Goal: Book appointment/travel/reservation

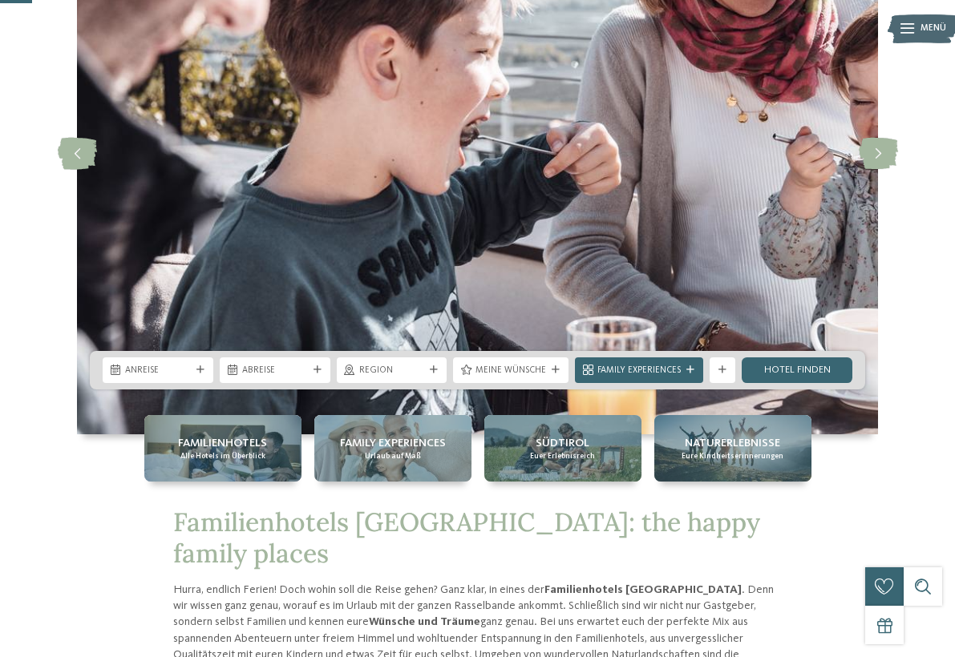
scroll to position [194, 0]
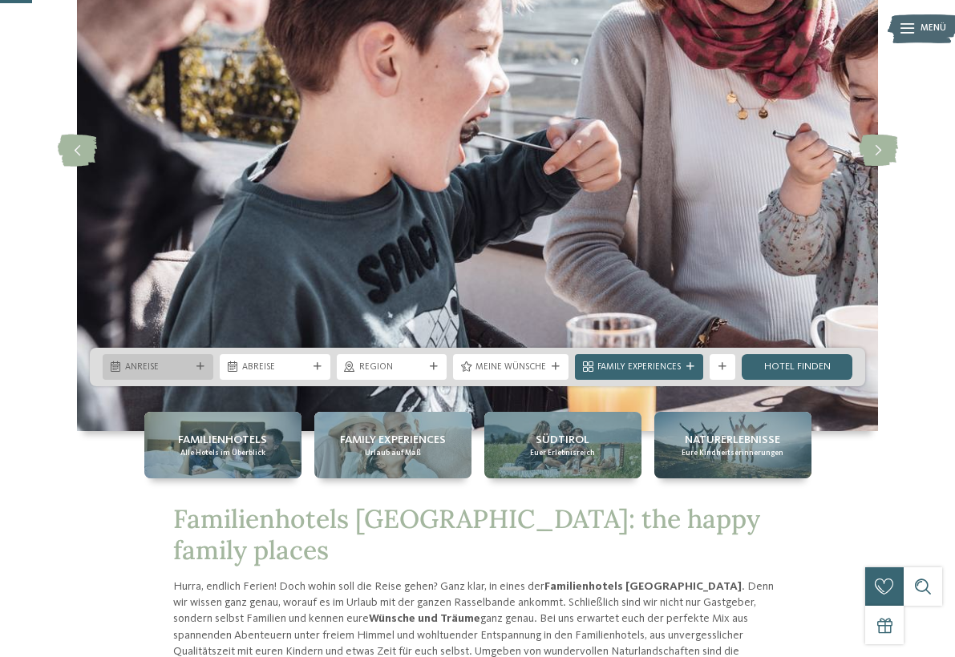
click at [158, 365] on span "Anreise" at bounding box center [158, 367] width 66 height 13
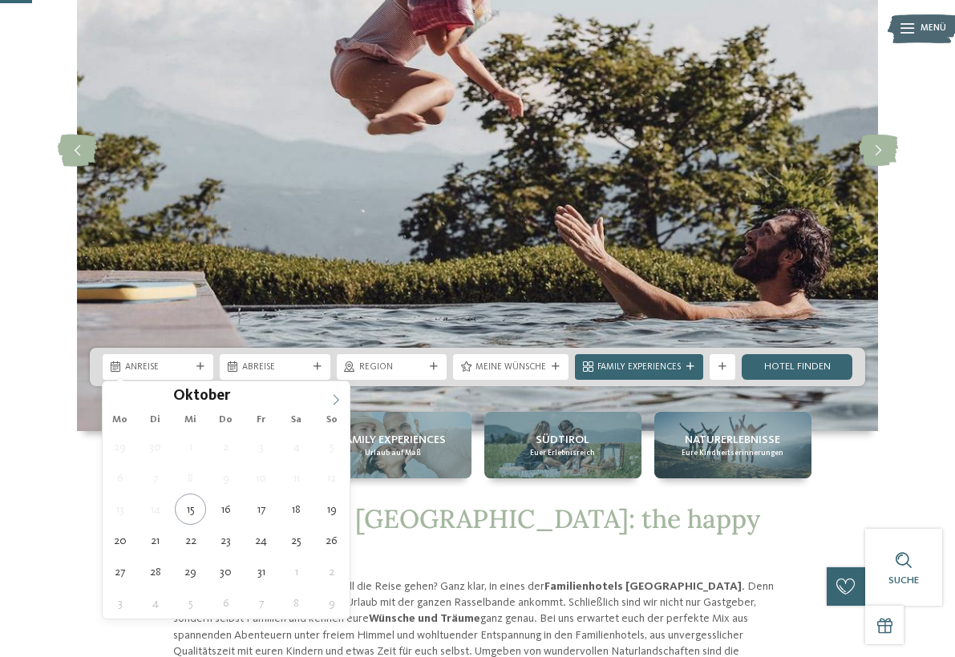
click at [334, 397] on icon at bounding box center [335, 399] width 11 height 11
type div "01.11.2025"
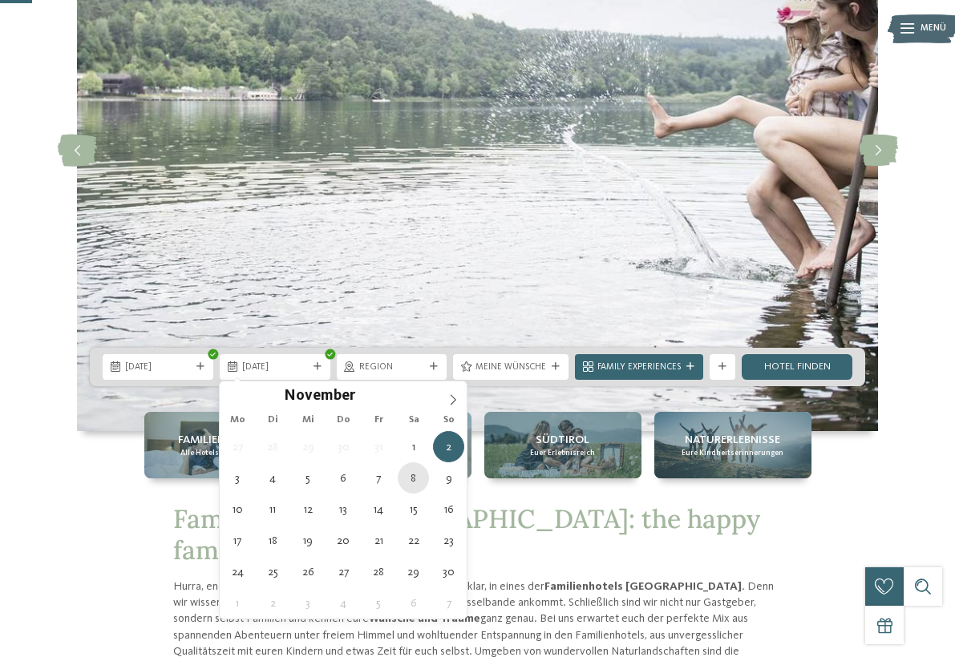
type div "08.11.2025"
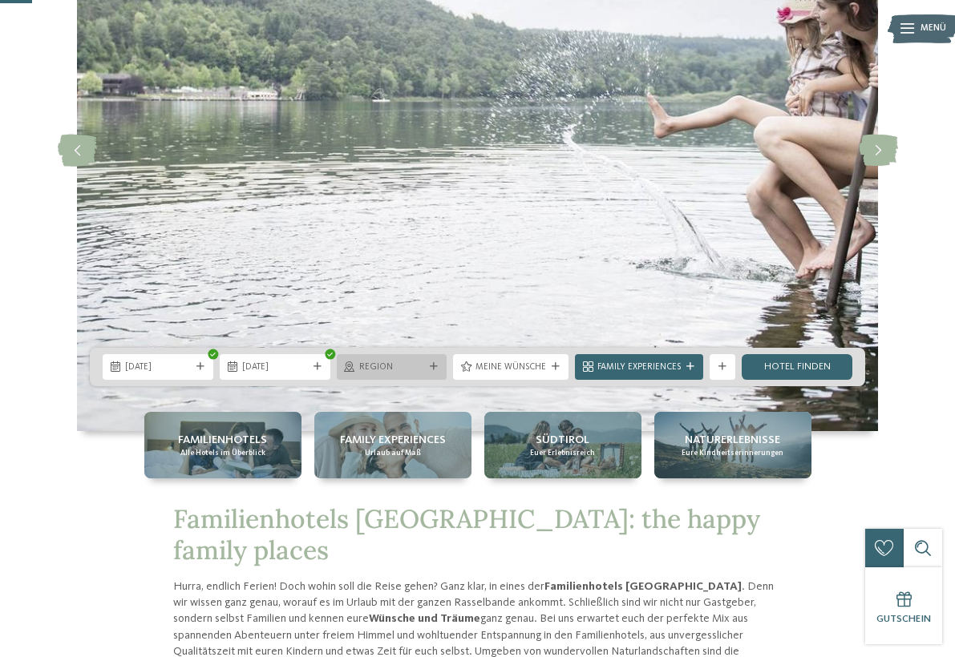
click at [395, 371] on span "Region" at bounding box center [392, 367] width 66 height 13
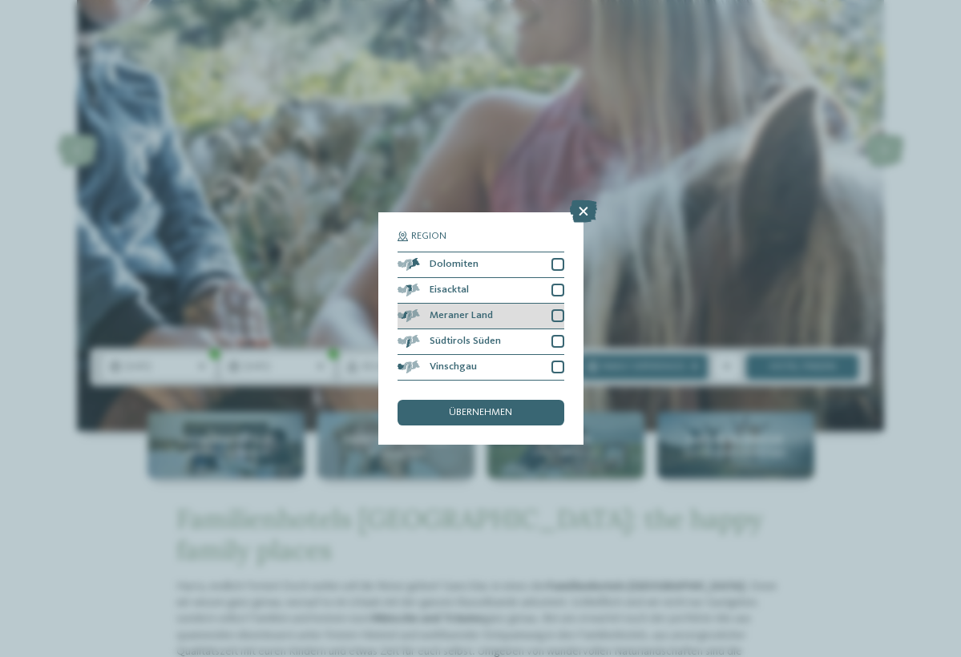
click at [562, 309] on div at bounding box center [557, 315] width 13 height 13
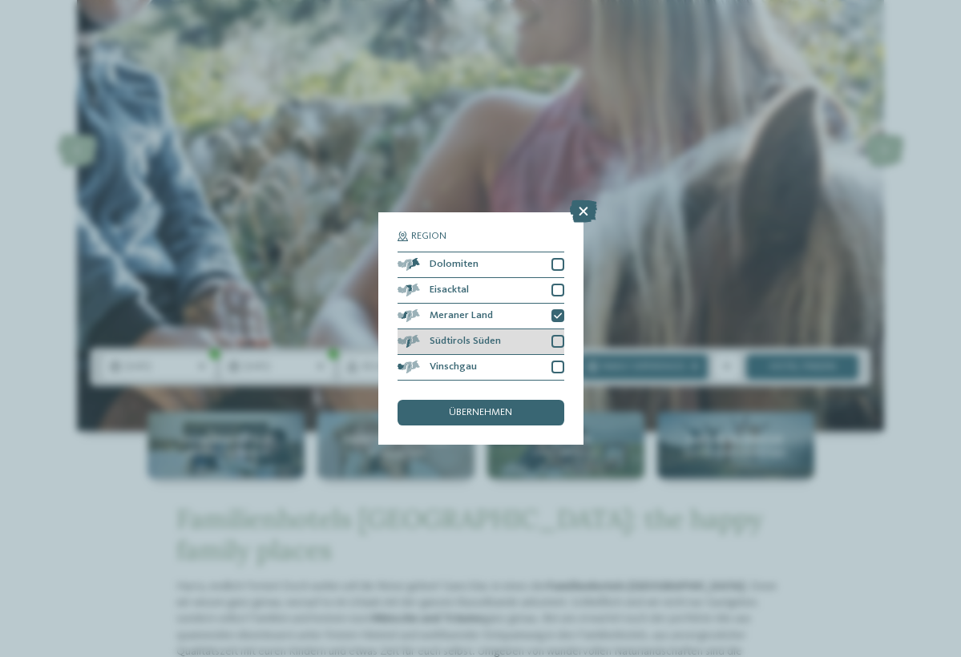
click at [558, 335] on div at bounding box center [557, 341] width 13 height 13
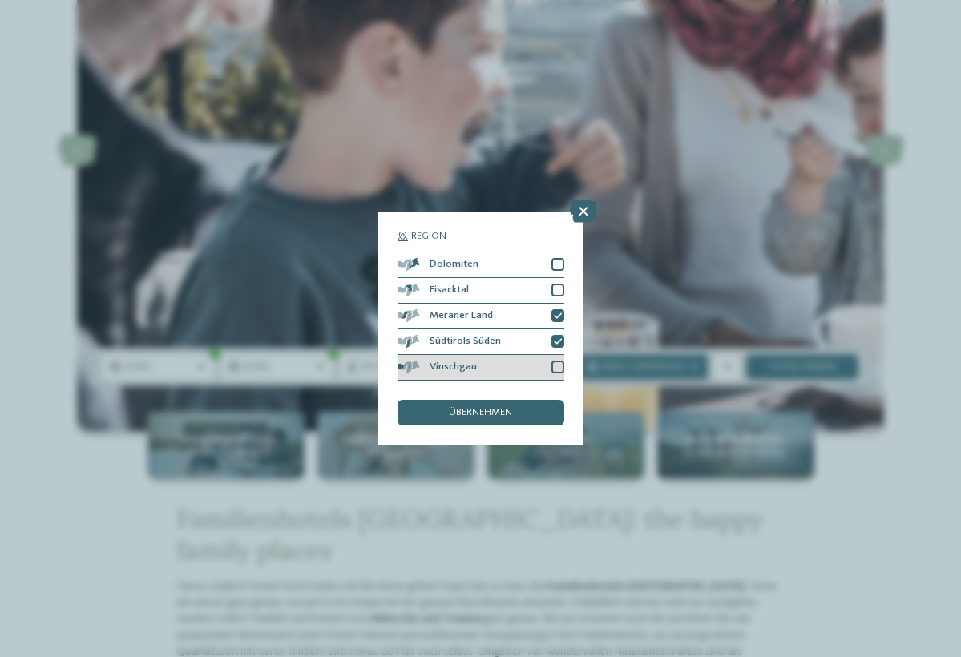
click at [558, 361] on div at bounding box center [557, 367] width 13 height 13
click at [467, 408] on span "übernehmen" at bounding box center [480, 413] width 63 height 10
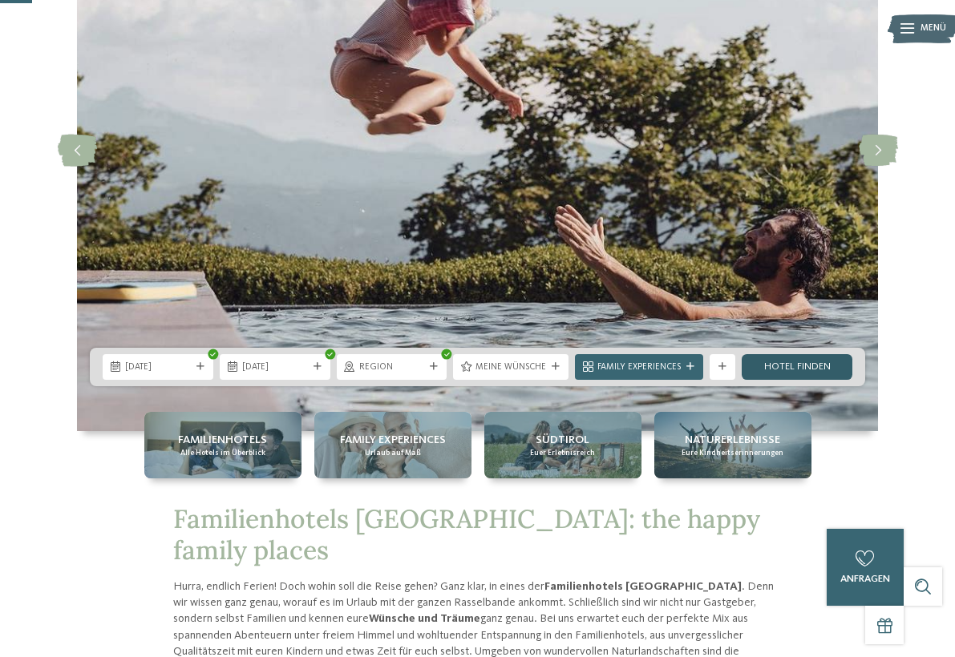
click at [774, 370] on link "Hotel finden" at bounding box center [796, 367] width 111 height 26
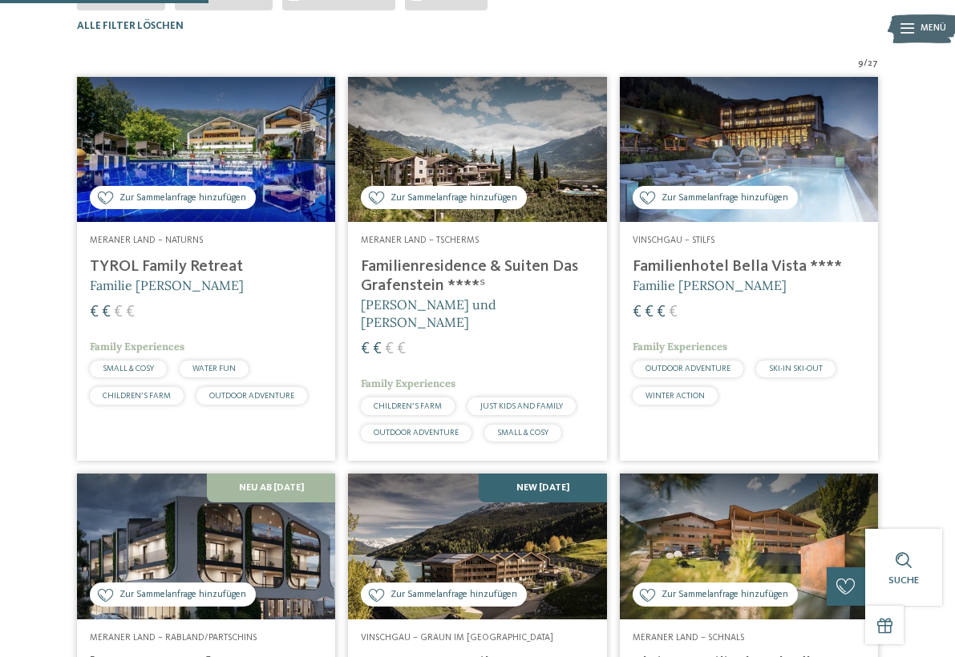
scroll to position [384, 0]
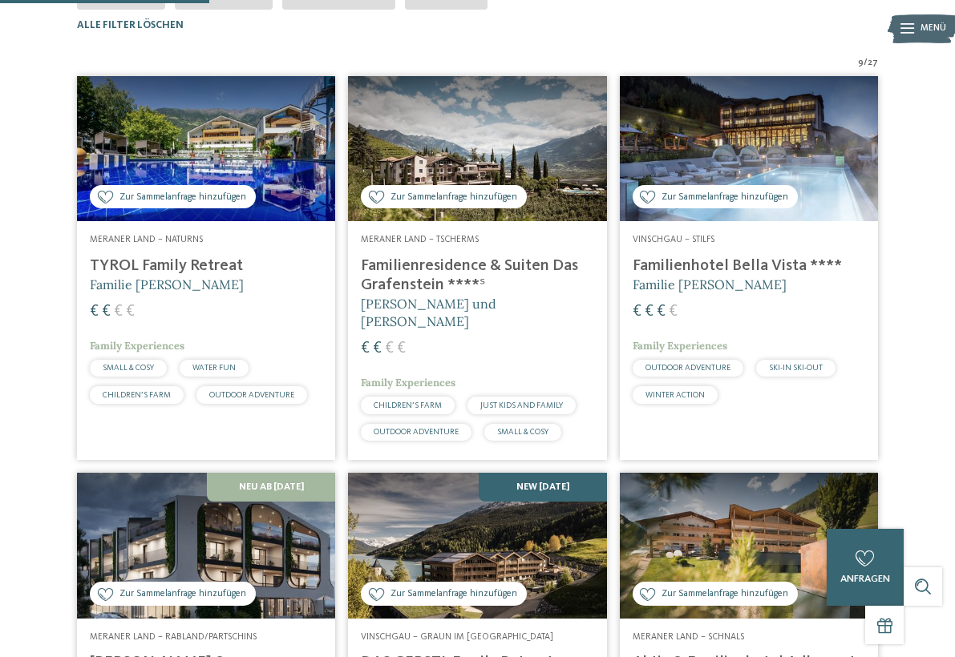
click at [164, 210] on img at bounding box center [206, 148] width 258 height 145
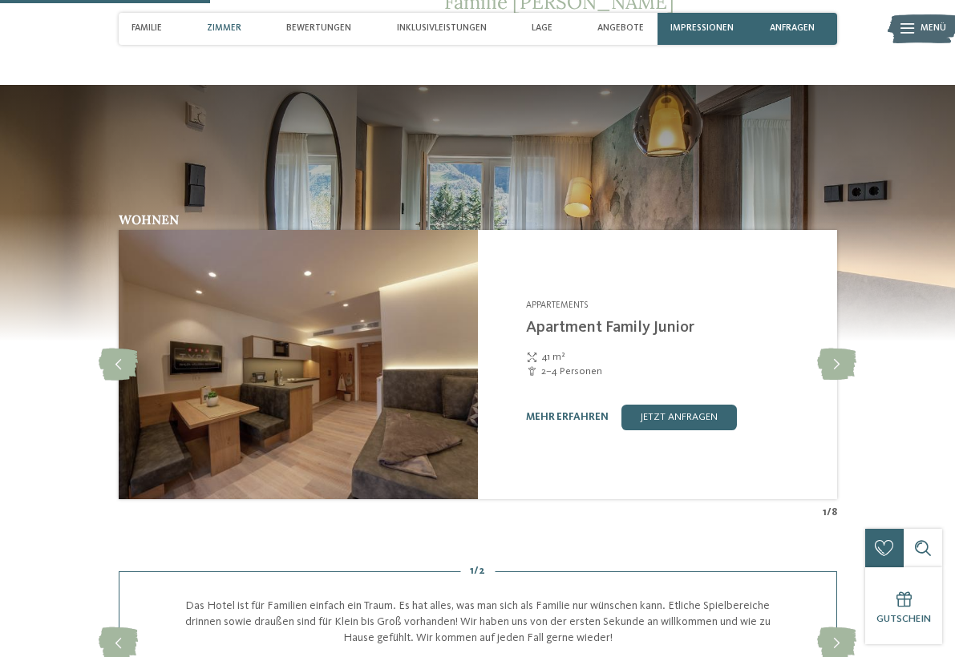
scroll to position [1115, 0]
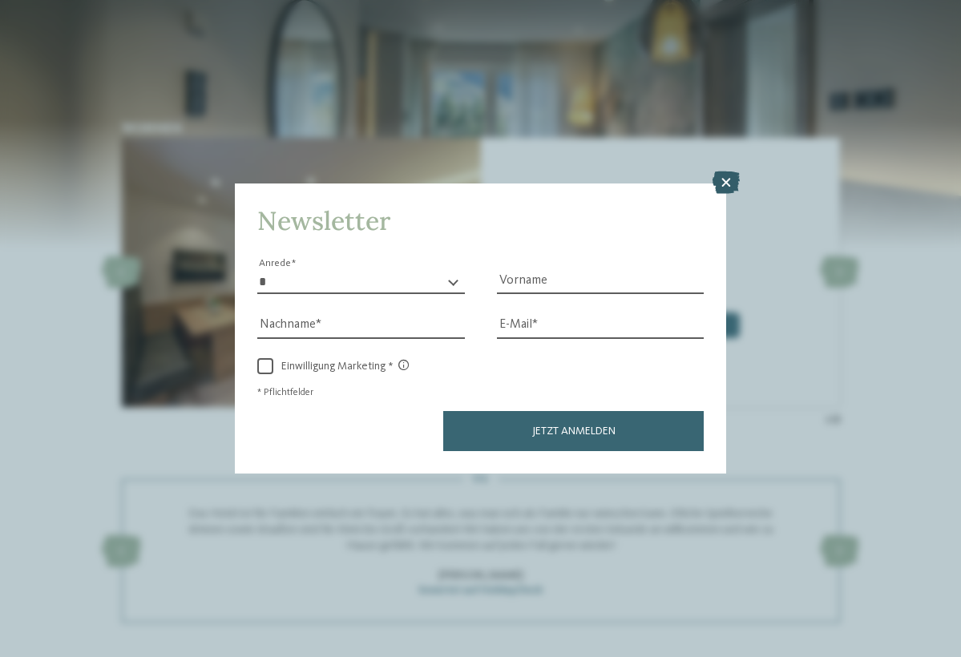
click at [724, 172] on icon at bounding box center [725, 183] width 27 height 22
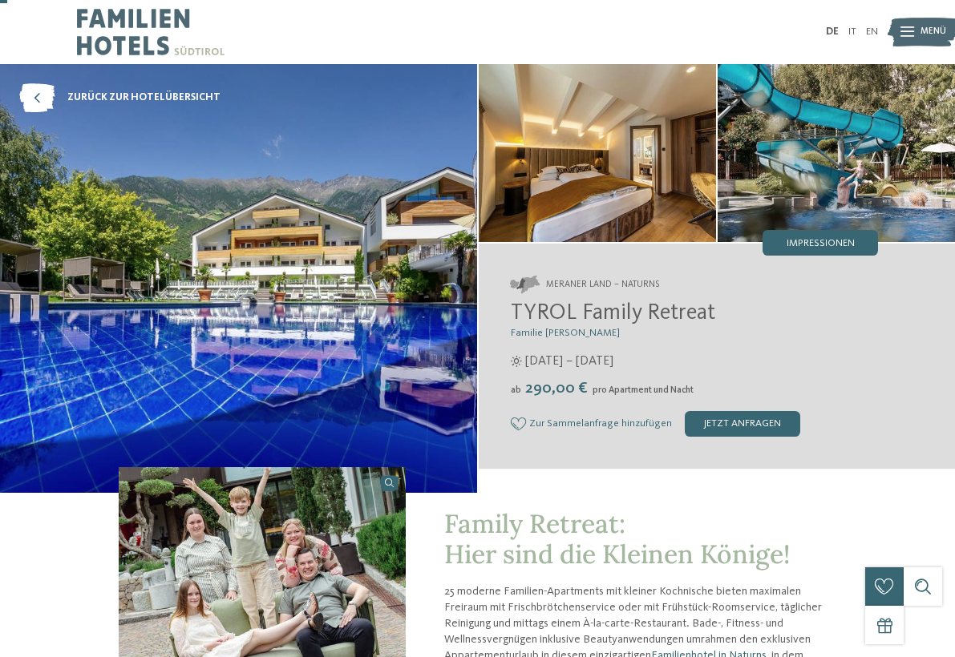
scroll to position [0, 0]
click at [33, 96] on icon at bounding box center [36, 97] width 35 height 29
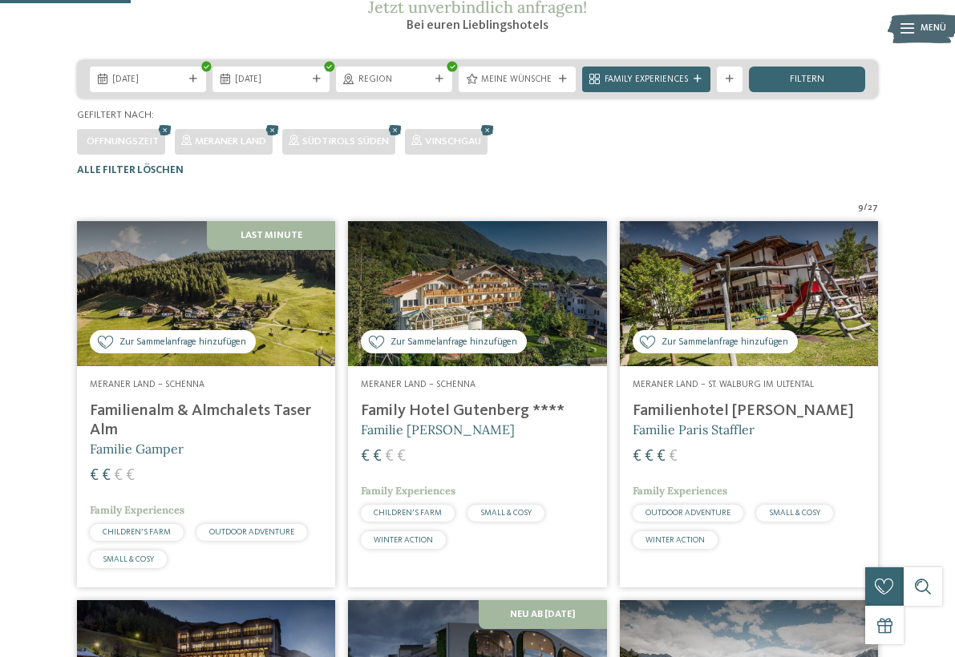
scroll to position [238, 0]
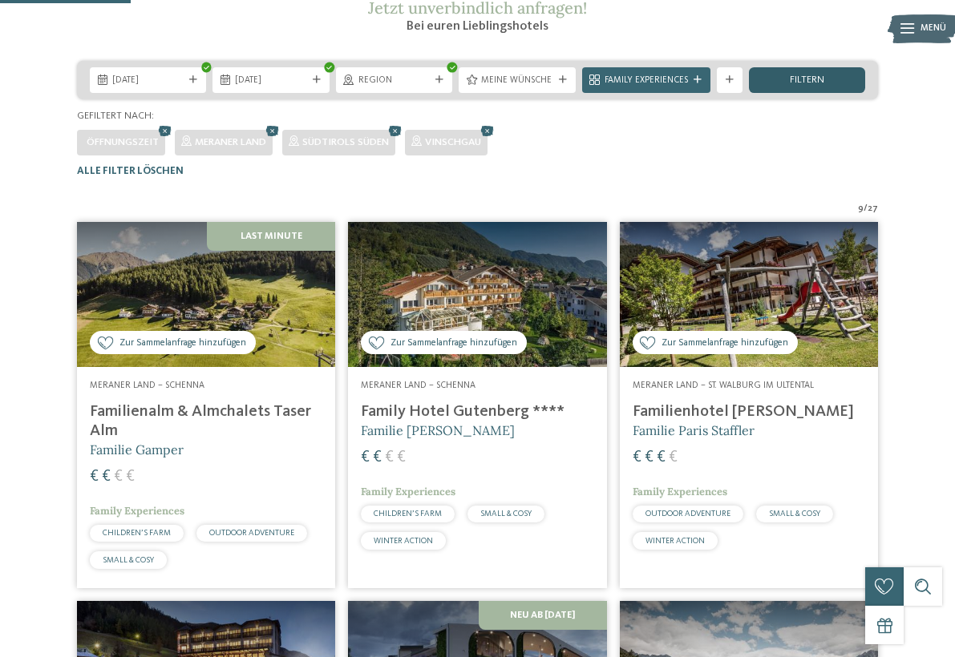
click at [807, 86] on span "filtern" at bounding box center [806, 80] width 34 height 10
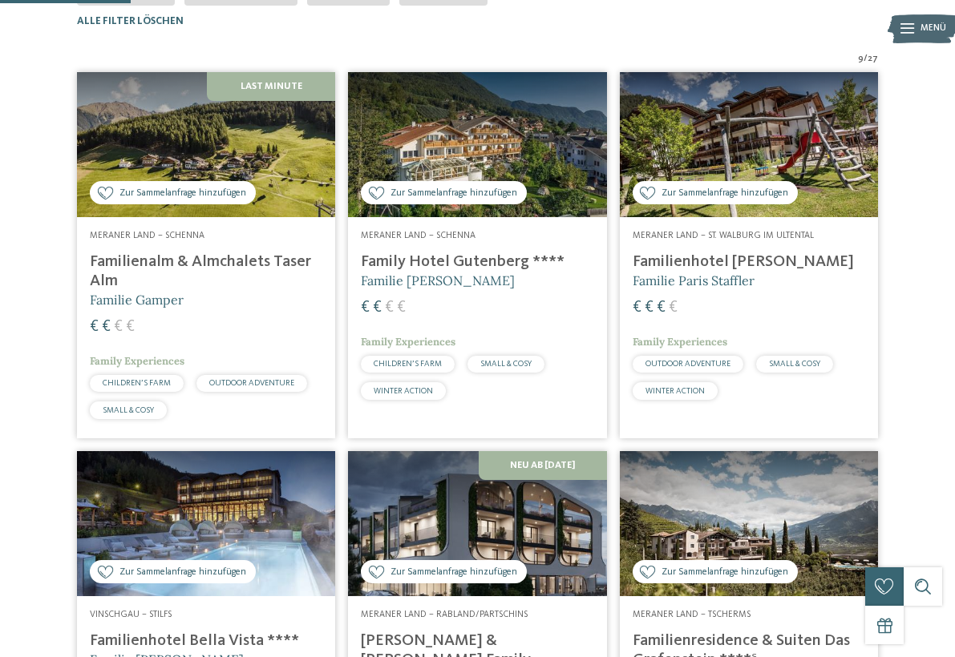
scroll to position [394, 0]
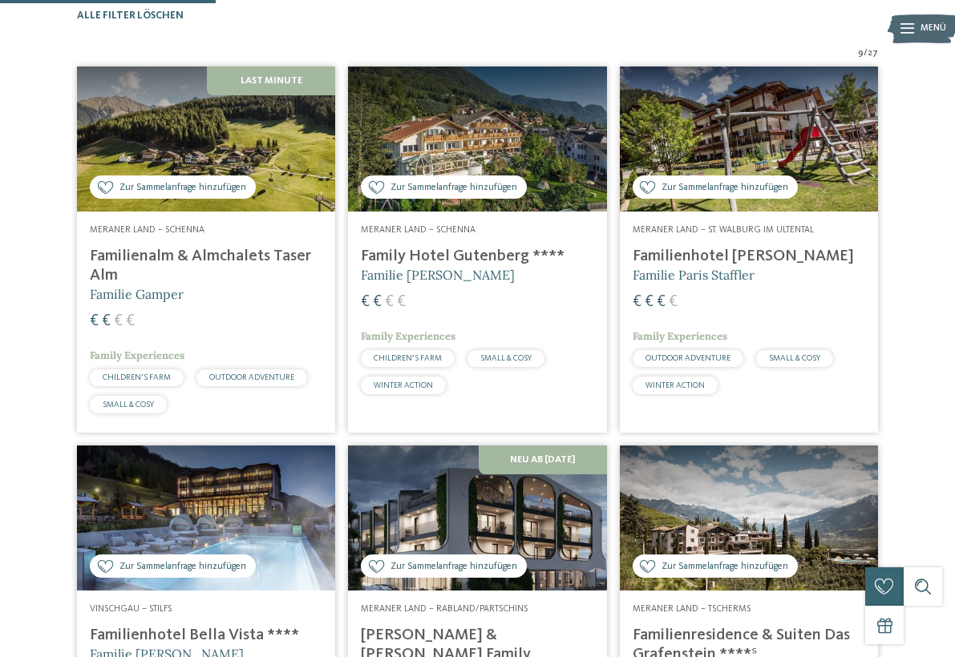
click at [226, 164] on img at bounding box center [206, 139] width 258 height 145
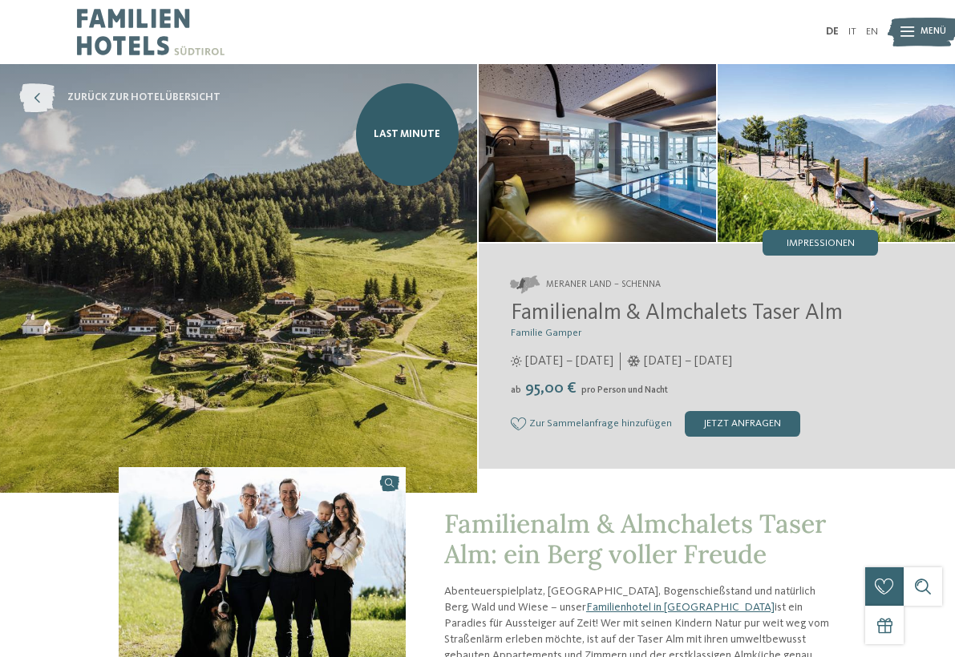
click at [34, 91] on icon at bounding box center [36, 97] width 35 height 29
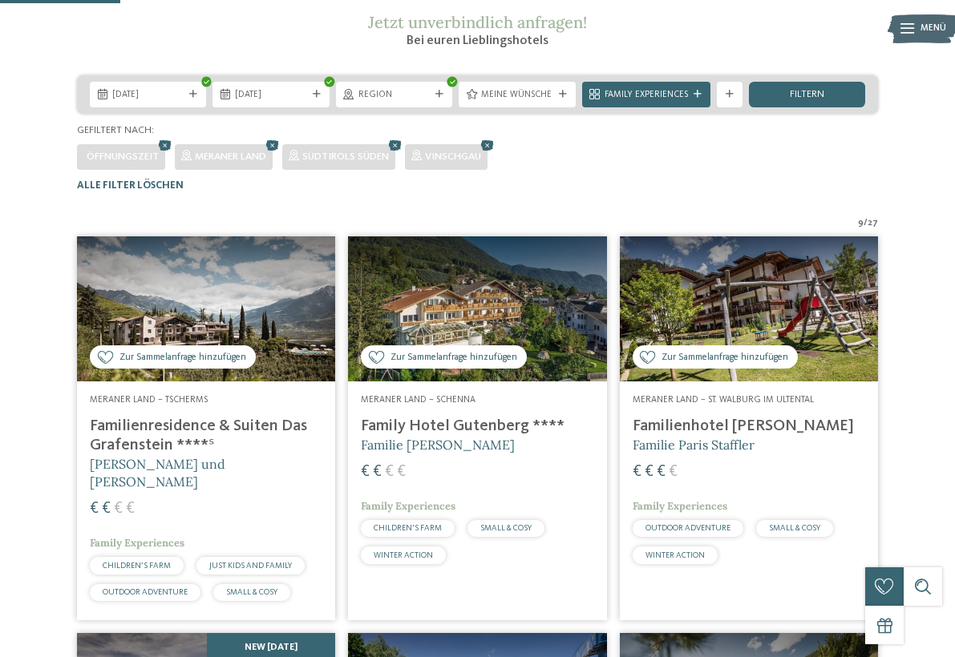
scroll to position [221, 0]
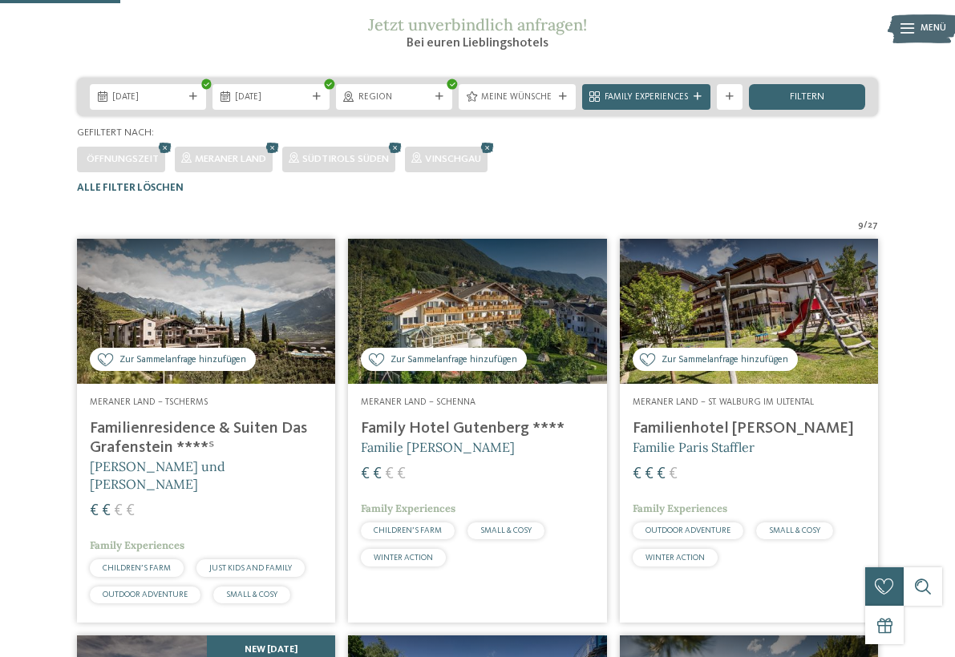
click at [117, 338] on img at bounding box center [206, 311] width 258 height 145
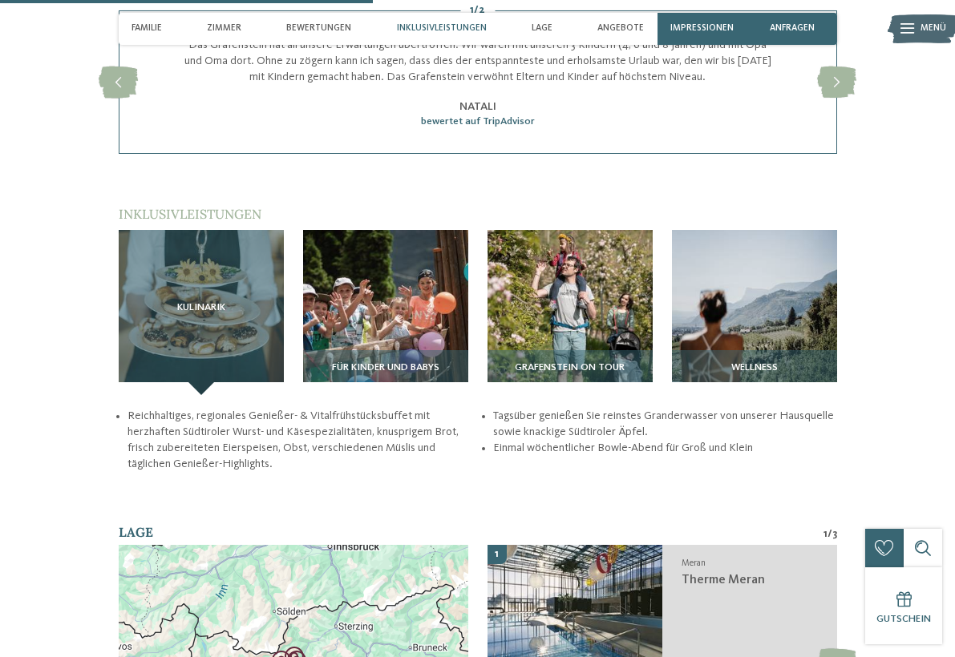
scroll to position [1617, 0]
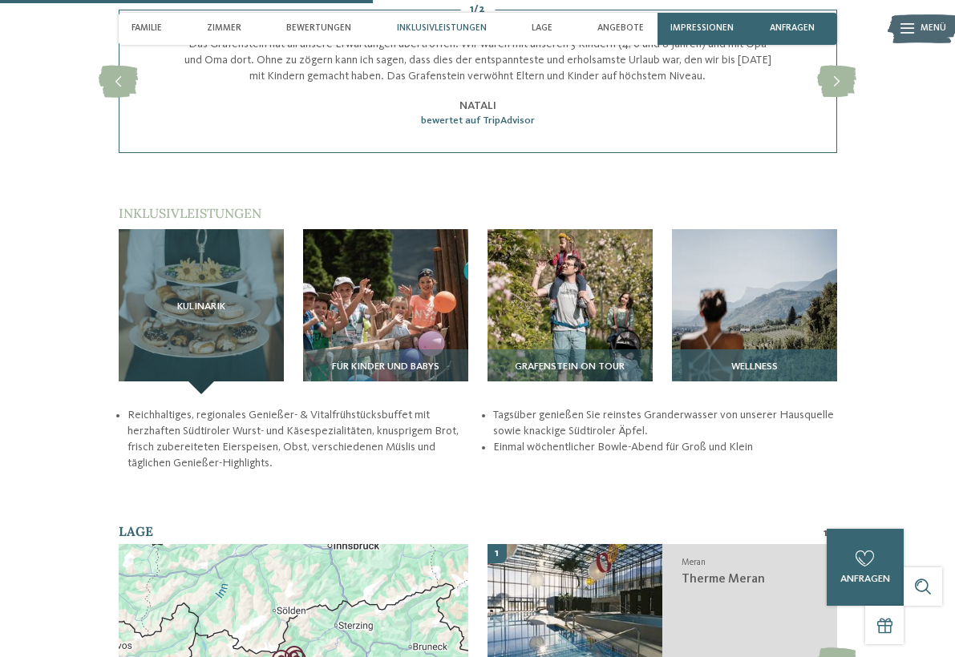
click at [723, 295] on img at bounding box center [754, 311] width 165 height 165
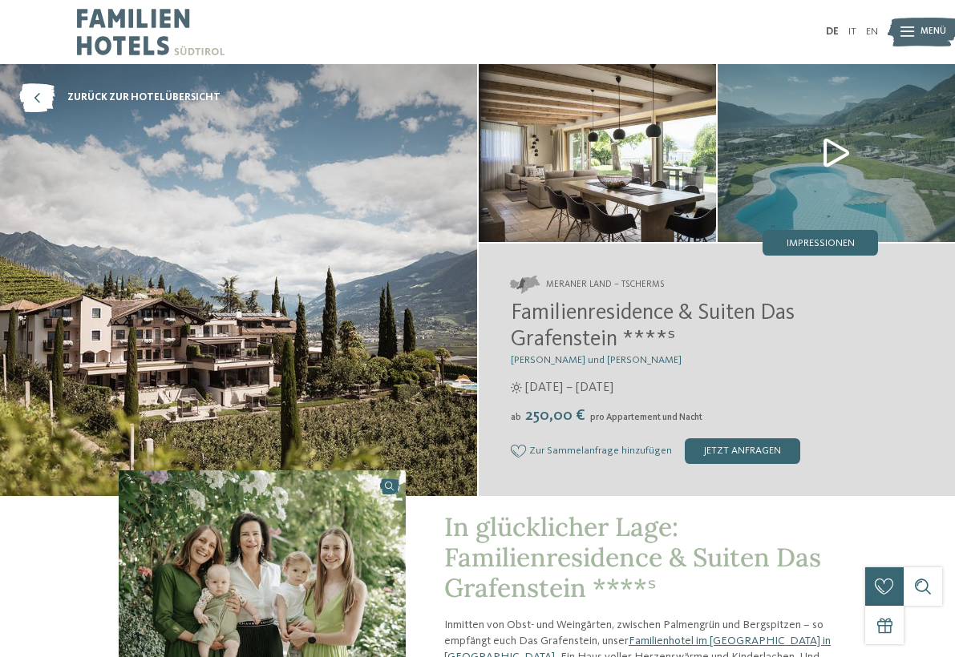
scroll to position [0, 0]
click at [36, 101] on icon at bounding box center [36, 97] width 35 height 29
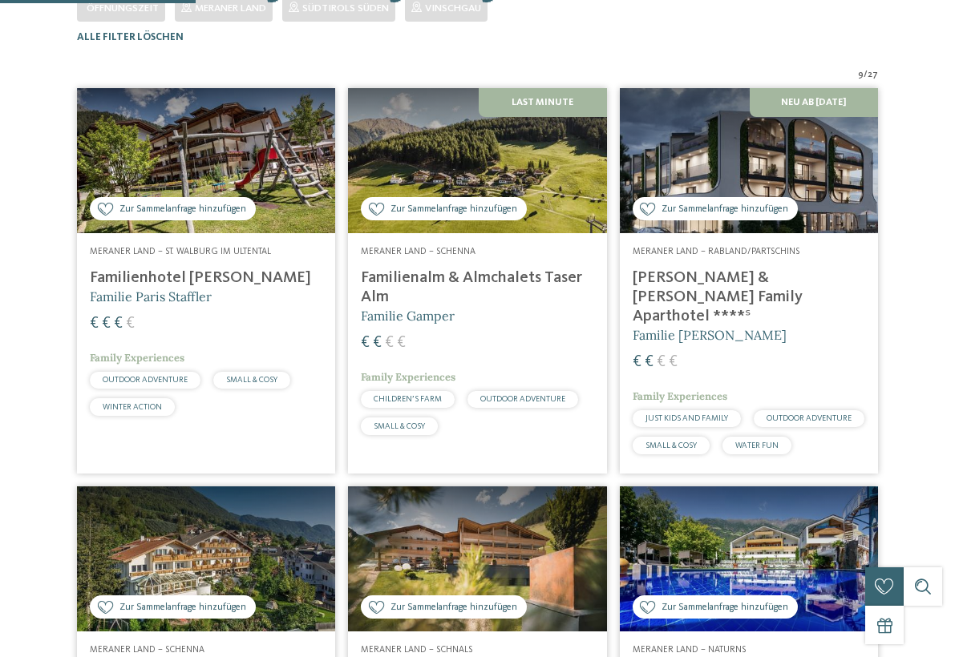
scroll to position [394, 0]
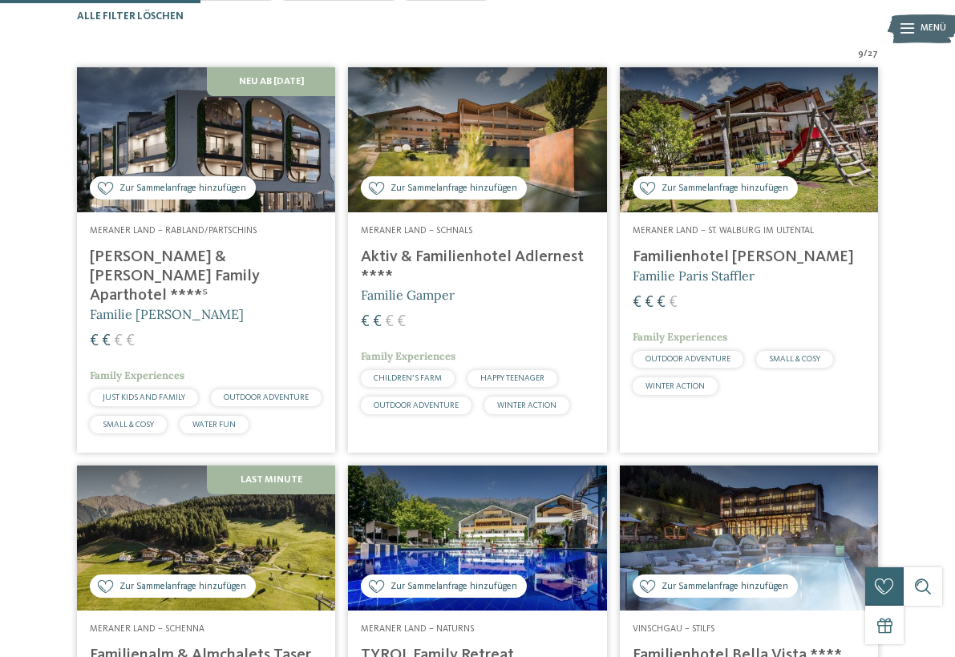
scroll to position [394, 0]
